Goal: Task Accomplishment & Management: Use online tool/utility

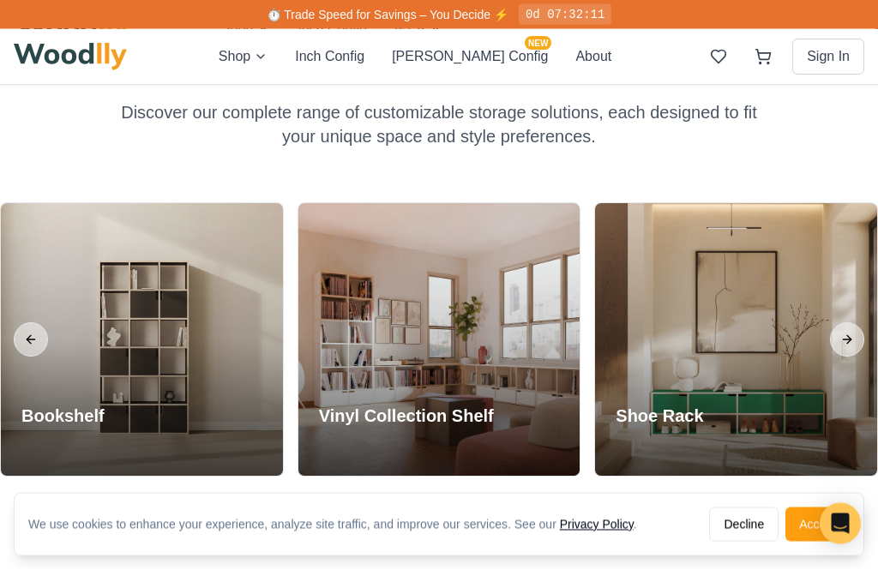
scroll to position [1378, 0]
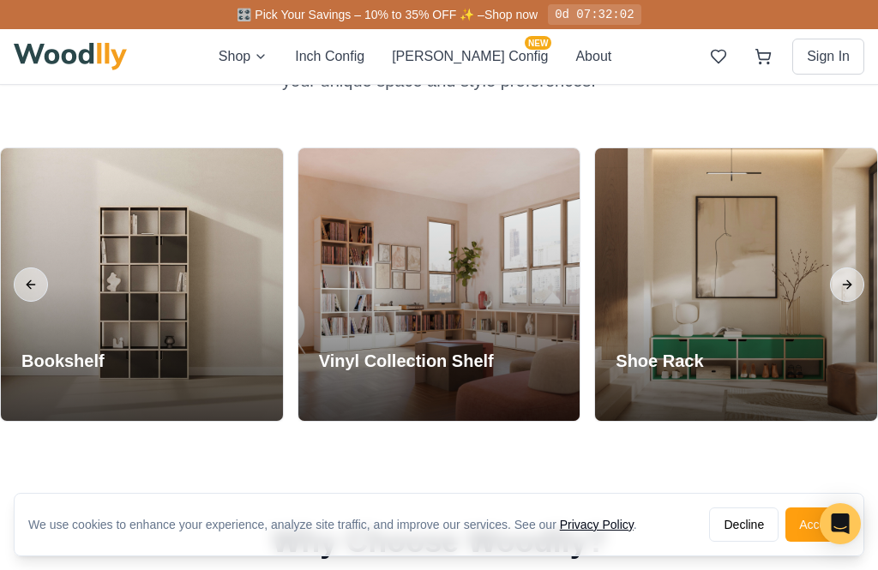
click at [851, 279] on button "Next slide" at bounding box center [847, 284] width 34 height 34
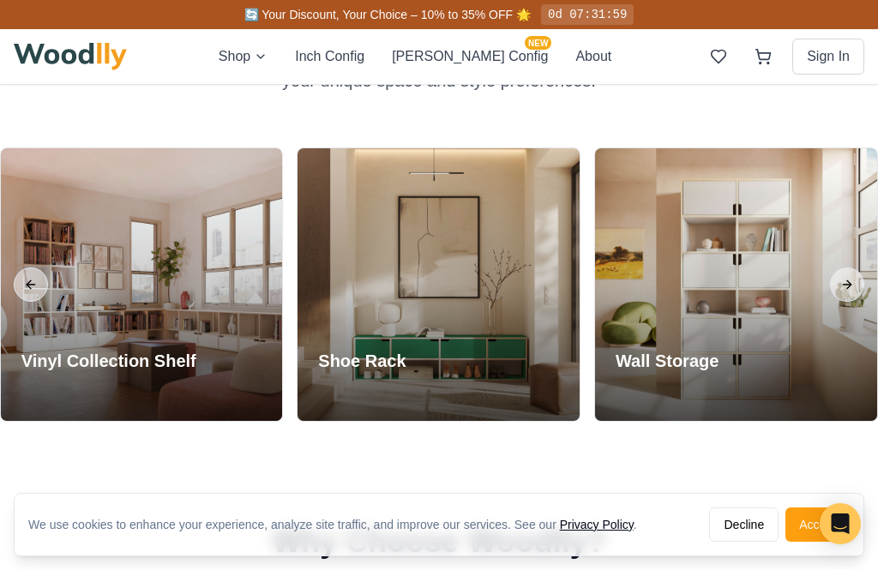
click at [869, 292] on div at bounding box center [736, 284] width 282 height 273
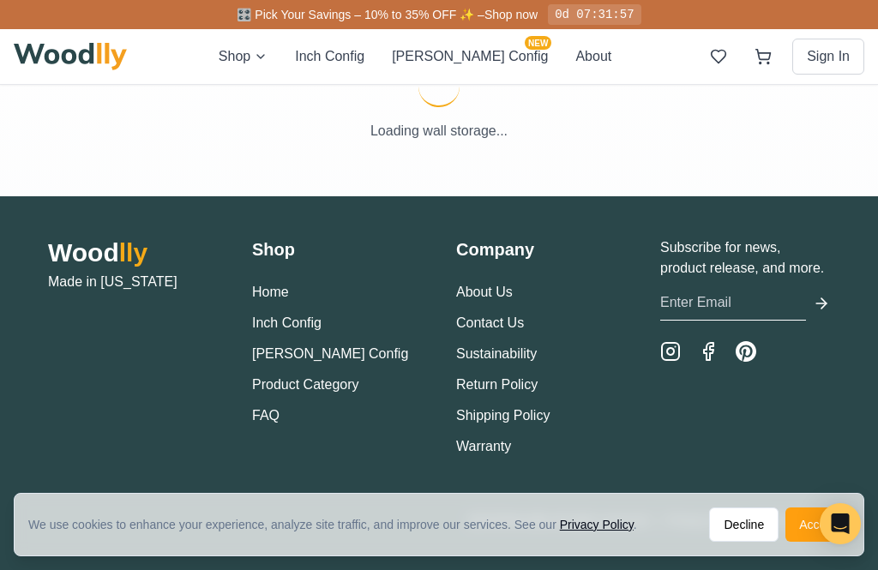
click at [860, 569] on html "We use cookies to enhance your experience, analyze site traffic, and improve ou…" at bounding box center [439, 262] width 878 height 615
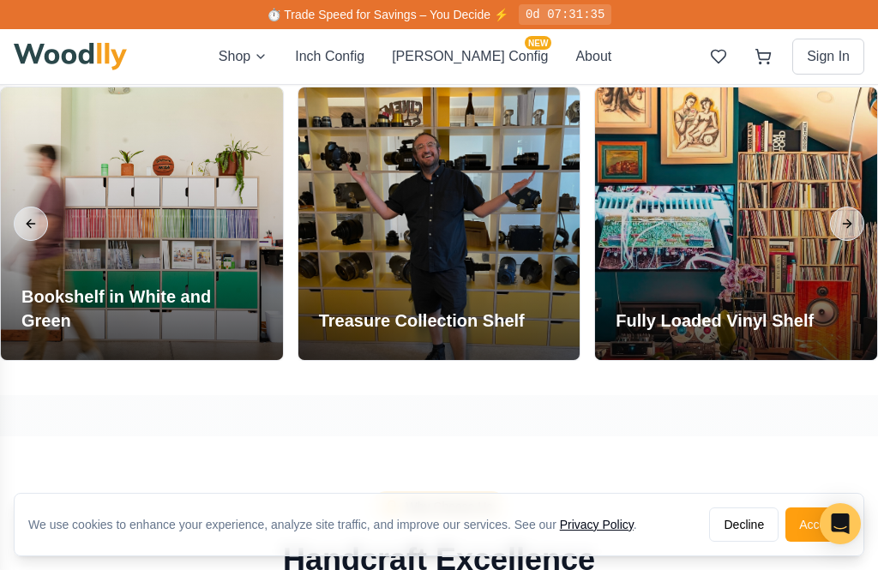
scroll to position [1776, 0]
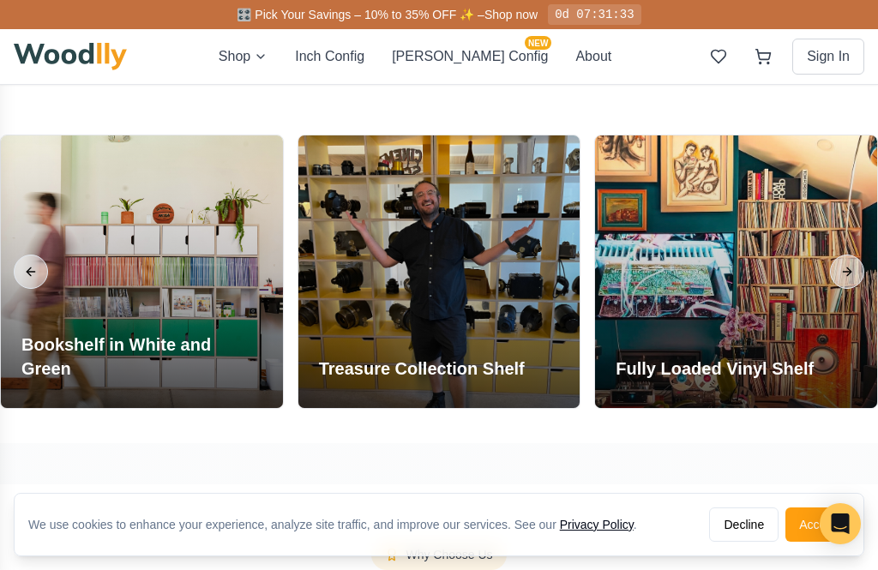
click at [855, 273] on button "Next slide" at bounding box center [847, 272] width 34 height 34
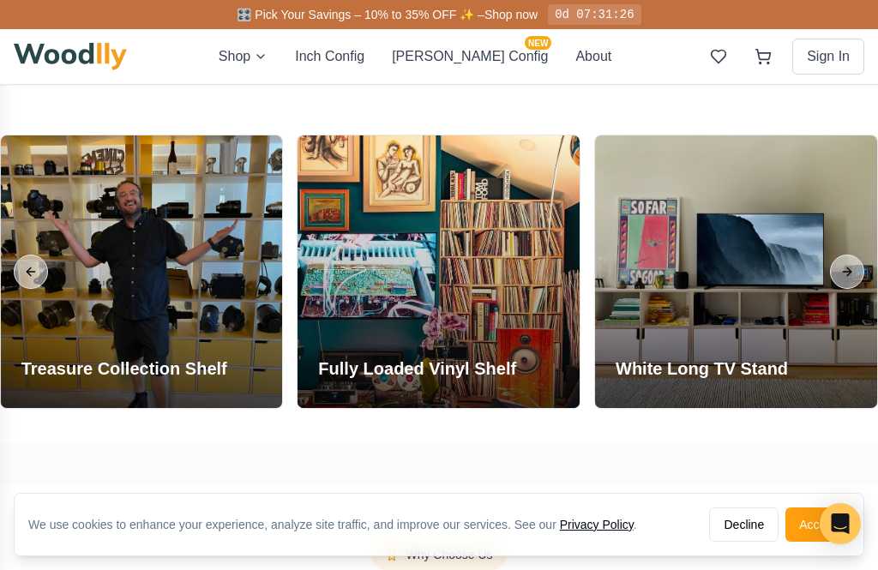
click at [857, 271] on button "Next slide" at bounding box center [847, 272] width 34 height 34
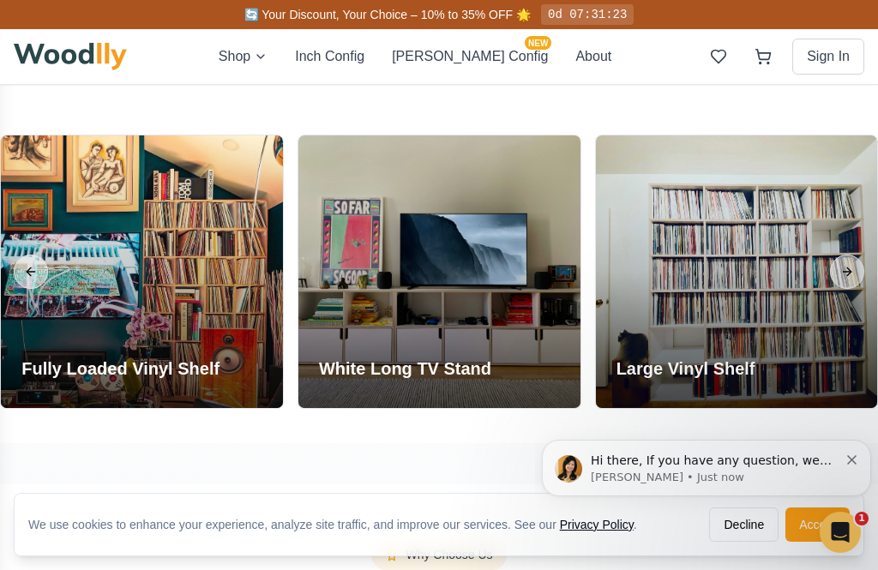
scroll to position [0, 0]
click at [856, 269] on button "Next slide" at bounding box center [847, 272] width 34 height 34
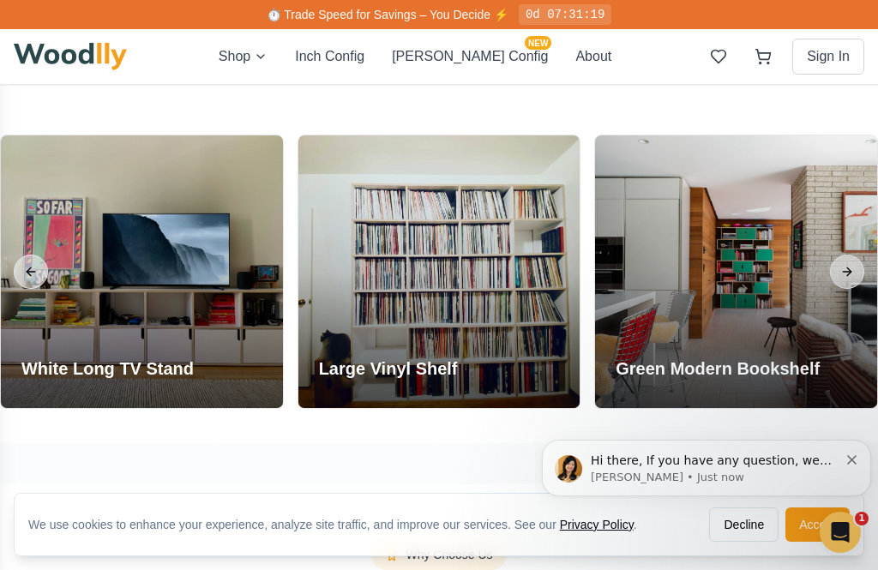
click at [856, 280] on button "Next slide" at bounding box center [847, 272] width 34 height 34
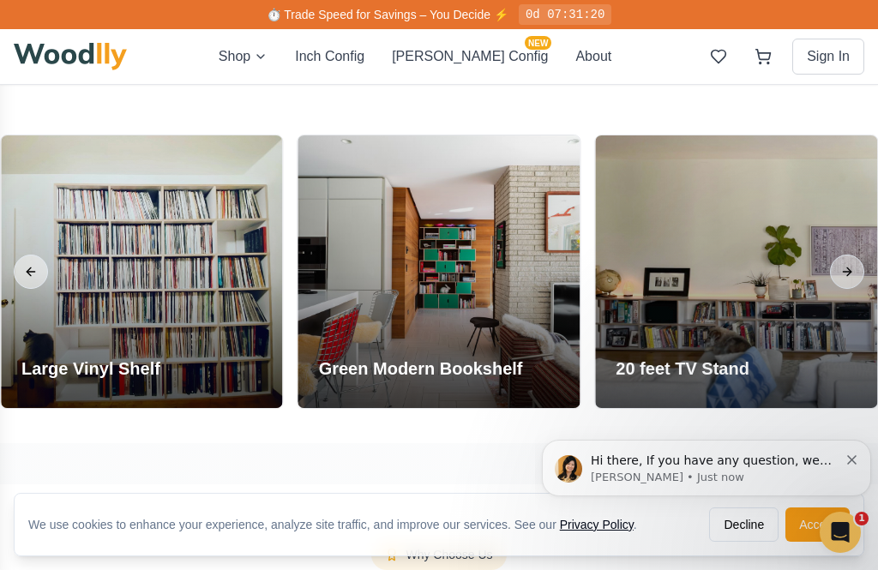
click at [851, 267] on button "Next slide" at bounding box center [847, 272] width 34 height 34
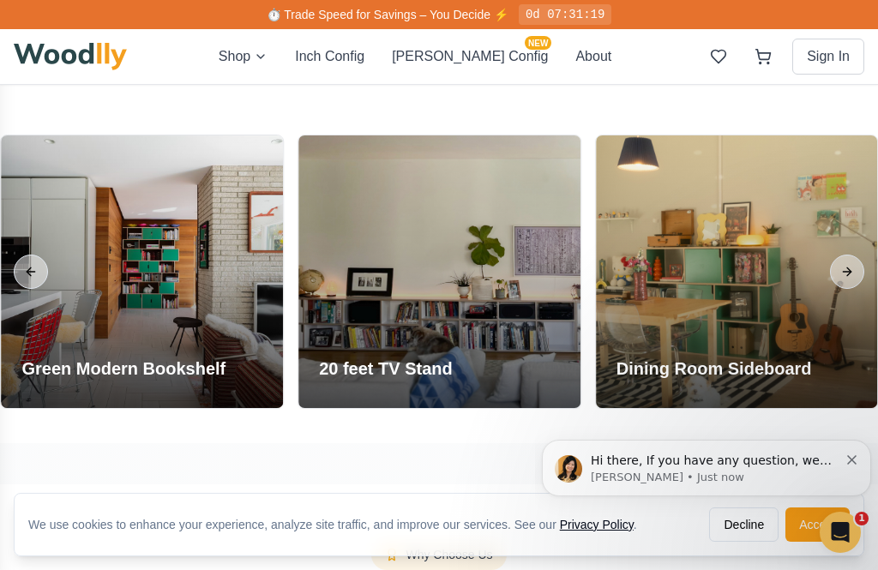
click at [851, 266] on button "Next slide" at bounding box center [847, 272] width 34 height 34
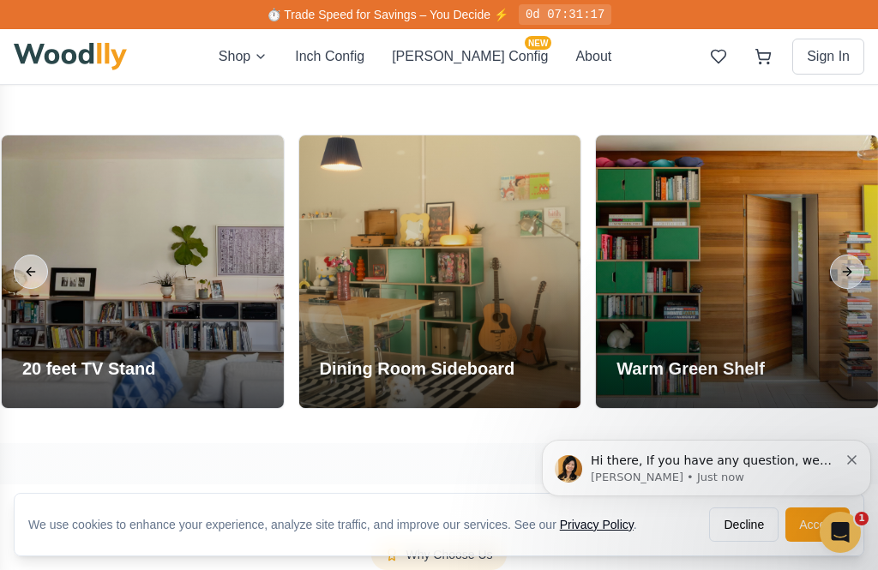
click at [862, 273] on button "Next slide" at bounding box center [847, 272] width 34 height 34
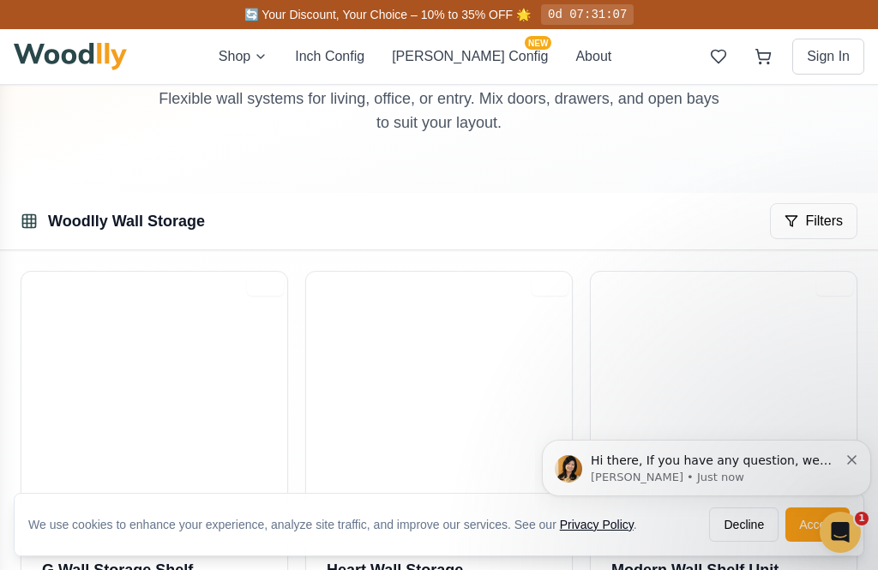
scroll to position [130, 0]
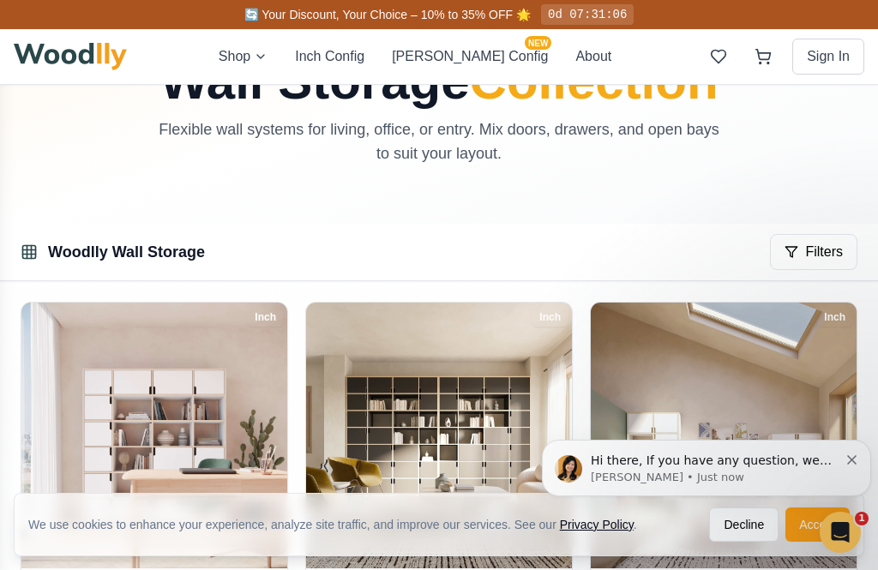
click at [364, 58] on button "Inch Config" at bounding box center [329, 56] width 69 height 21
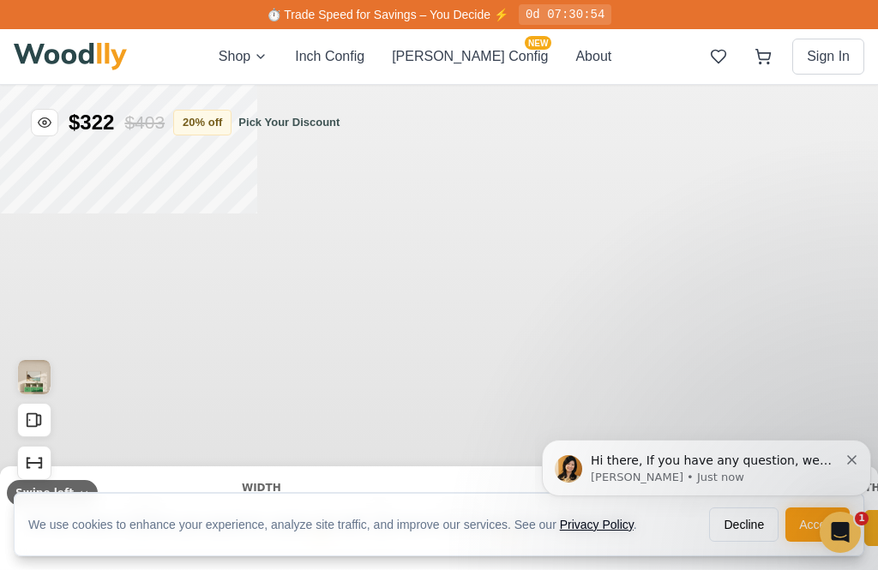
type input "63"
type input "2"
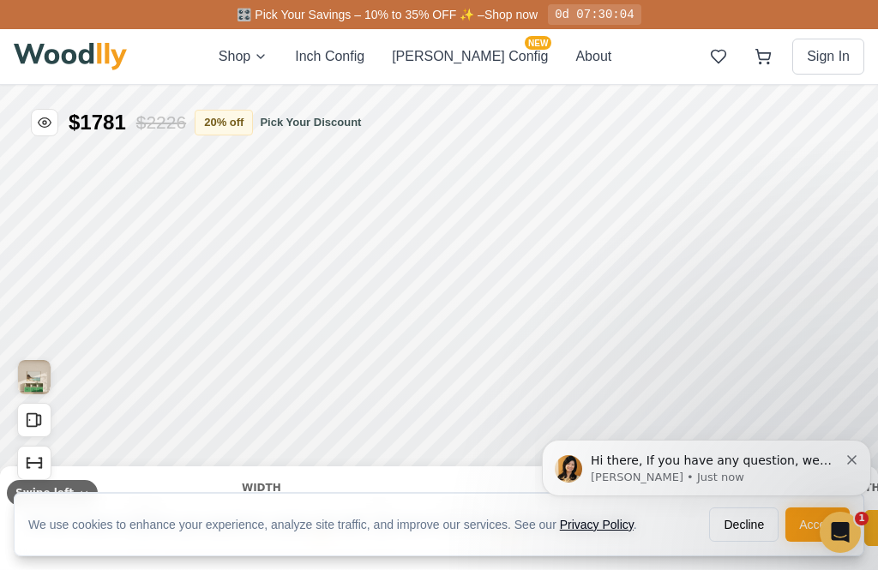
click at [856, 465] on icon "Dismiss notification" at bounding box center [851, 459] width 9 height 9
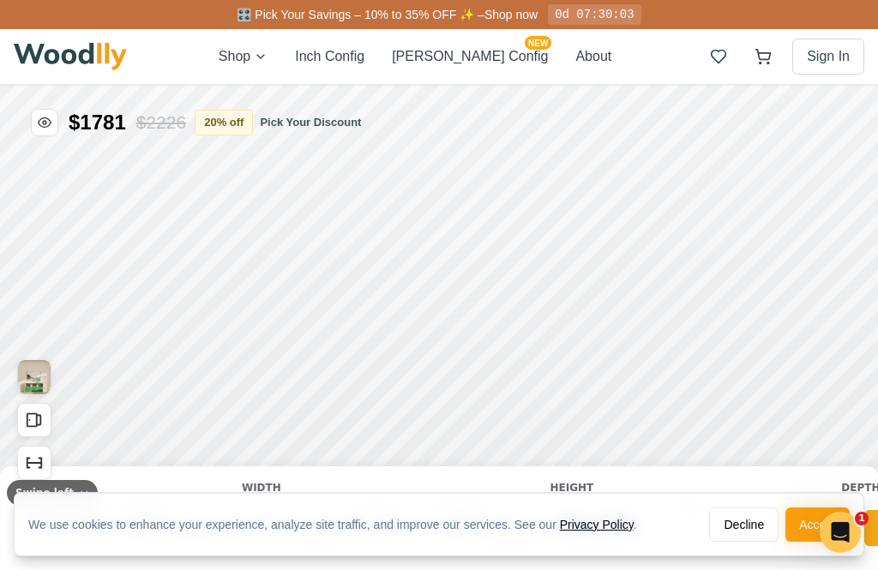
click at [796, 528] on button "Accept" at bounding box center [817, 525] width 64 height 34
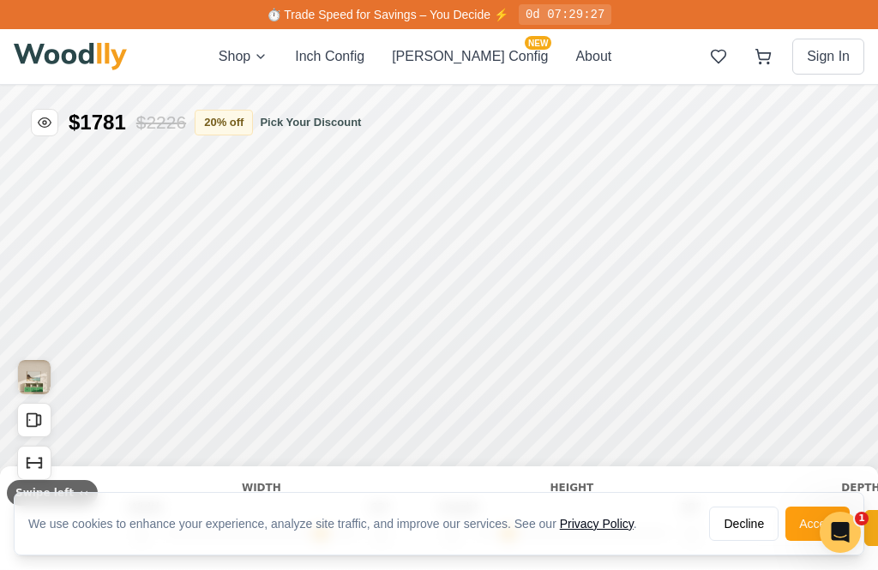
click at [808, 520] on button "Accept" at bounding box center [817, 524] width 64 height 34
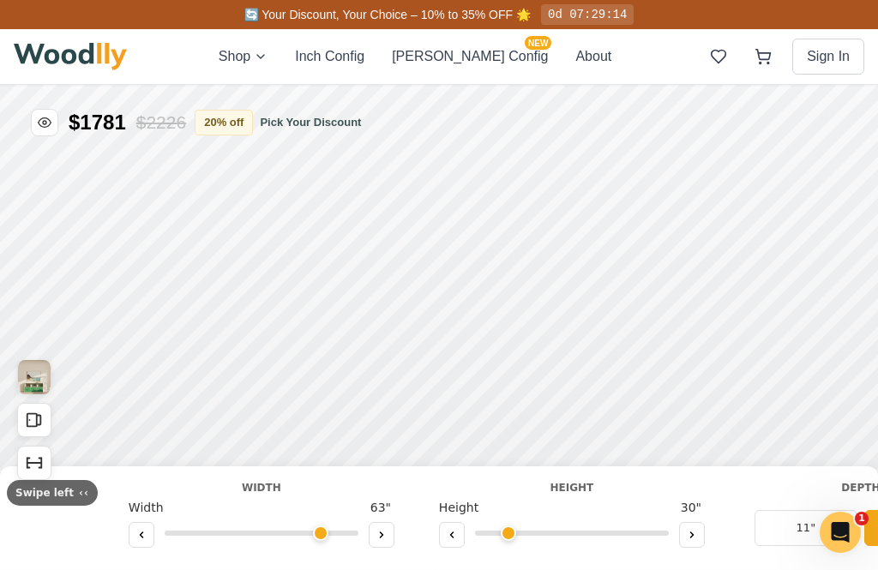
type input "72"
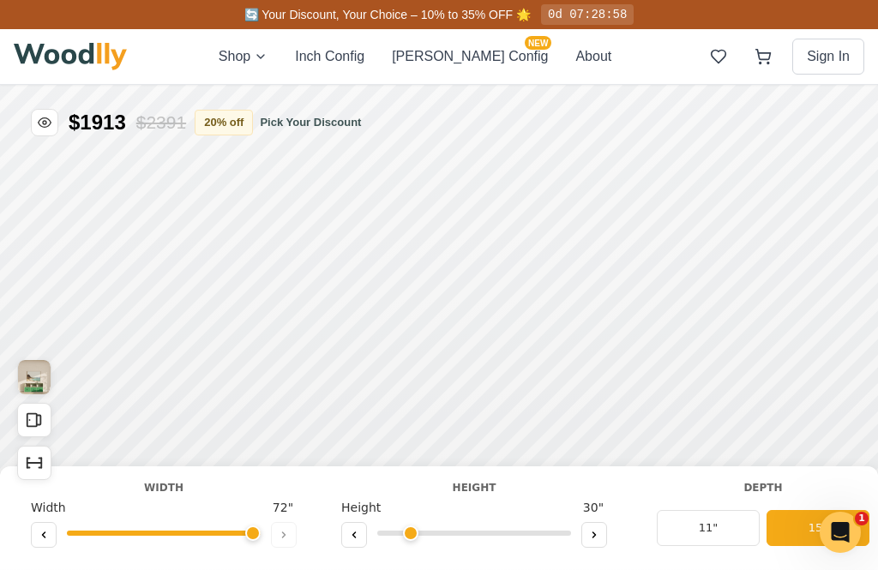
type input "6"
click at [487, 58] on button "[PERSON_NAME] Config NEW" at bounding box center [470, 56] width 156 height 21
